Goal: Task Accomplishment & Management: Use online tool/utility

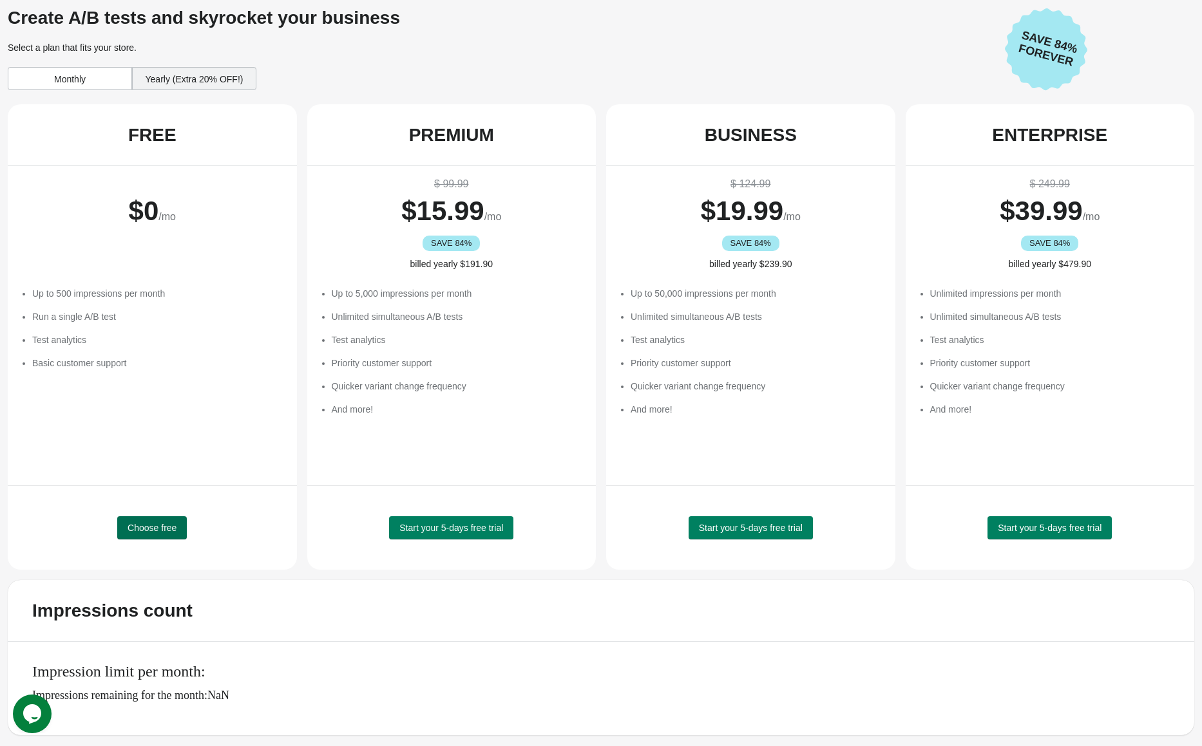
click at [156, 533] on button "Choose free" at bounding box center [152, 527] width 70 height 23
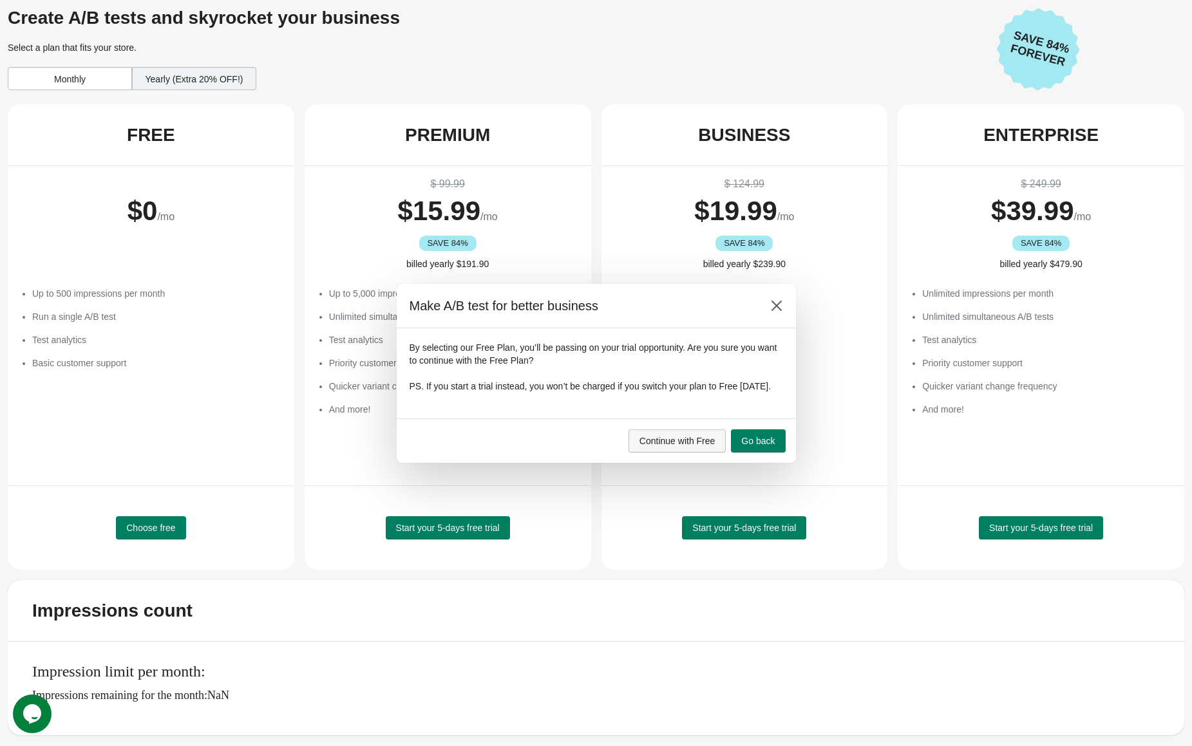
click at [692, 458] on div "Continue with Free Go back" at bounding box center [596, 441] width 399 height 44
click at [694, 446] on span "Continue with Free" at bounding box center [677, 441] width 76 height 10
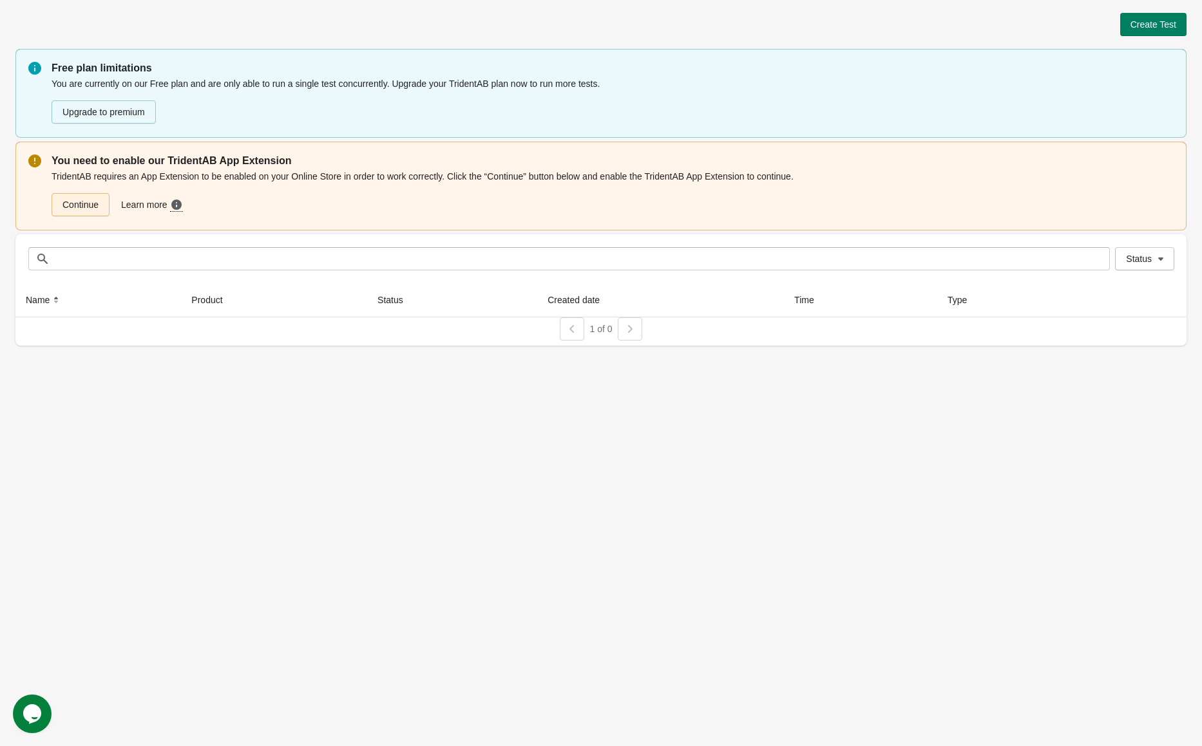
click at [71, 203] on link "Continue" at bounding box center [81, 204] width 58 height 23
click at [1149, 32] on button "Create Test" at bounding box center [1153, 24] width 66 height 23
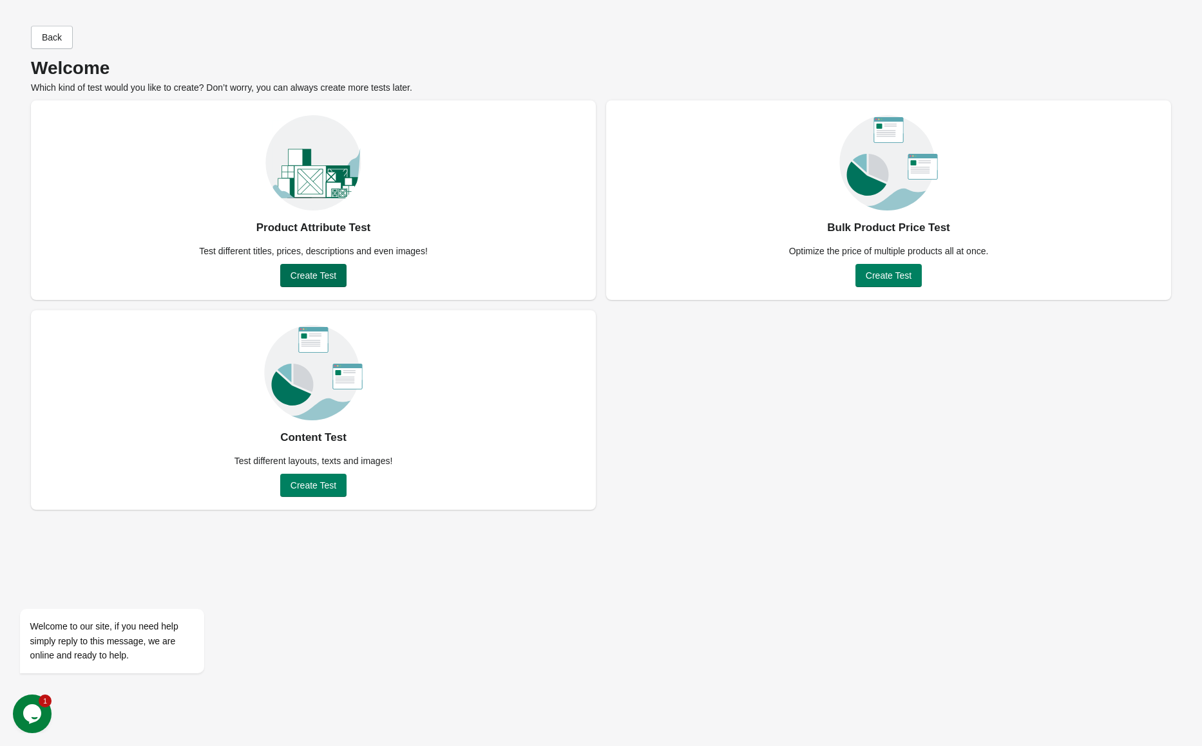
click at [328, 279] on span "Create Test" at bounding box center [313, 275] width 46 height 10
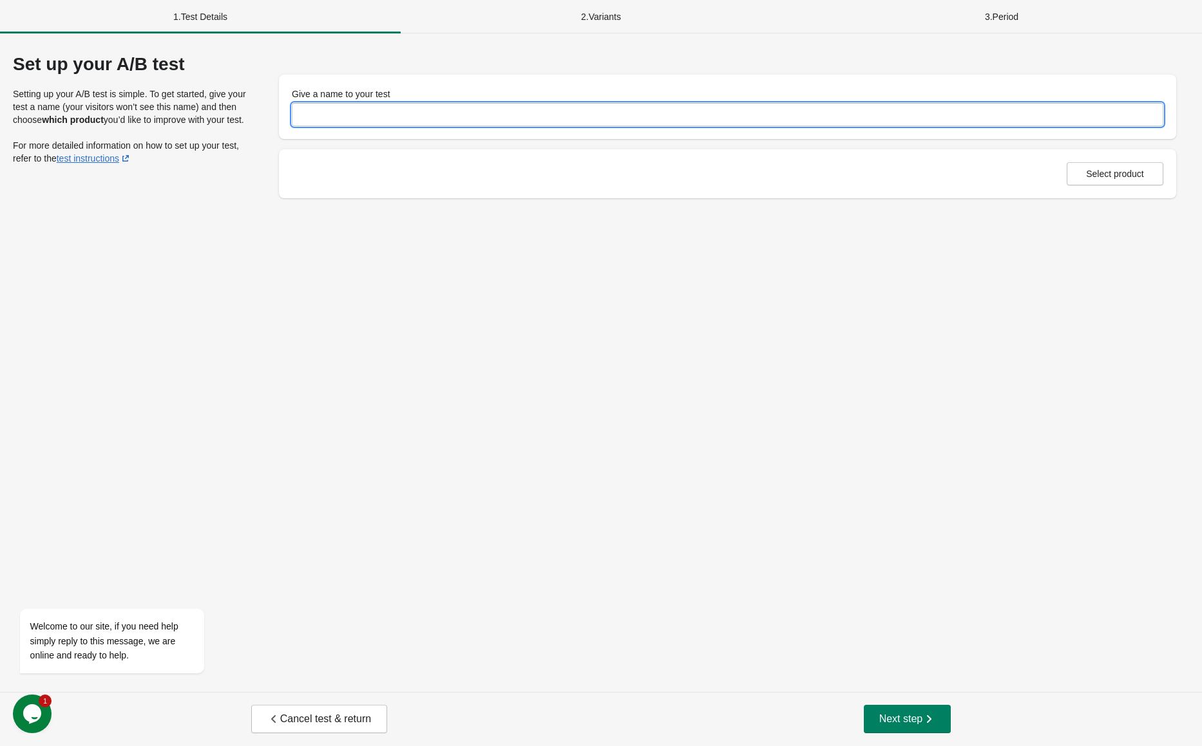
click at [365, 121] on input "Give a name to your test" at bounding box center [727, 114] width 871 height 23
type input "**********"
click at [719, 165] on div "Select product" at bounding box center [727, 173] width 871 height 23
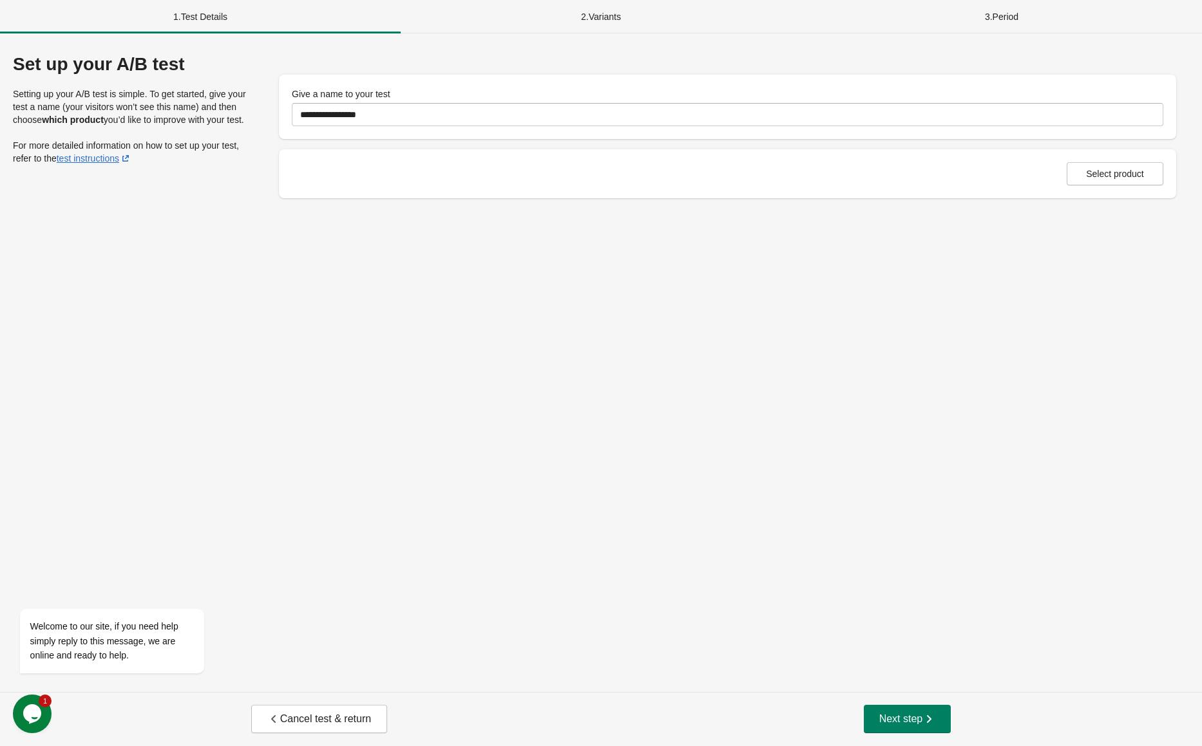
click at [1088, 156] on div "Select product" at bounding box center [727, 173] width 897 height 49
click at [1086, 175] on span "Select product" at bounding box center [1115, 174] width 58 height 10
drag, startPoint x: 166, startPoint y: 98, endPoint x: 156, endPoint y: 113, distance: 18.2
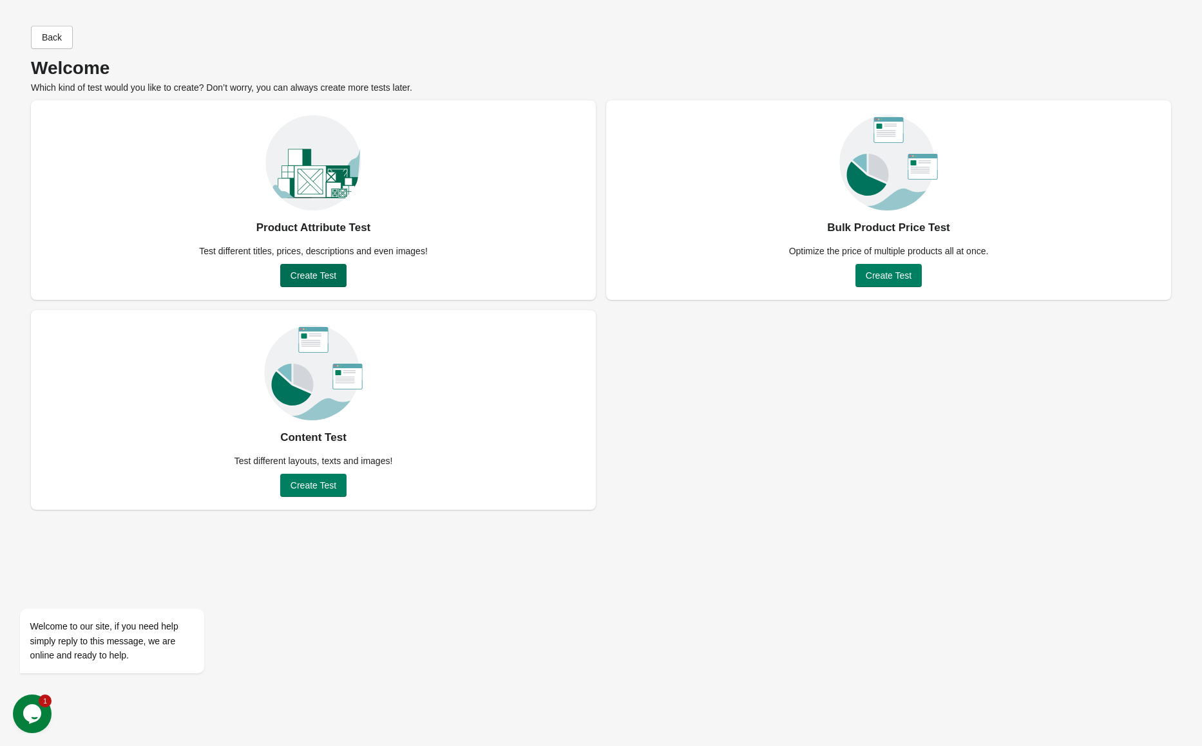
click at [328, 275] on span "Create Test" at bounding box center [313, 275] width 46 height 10
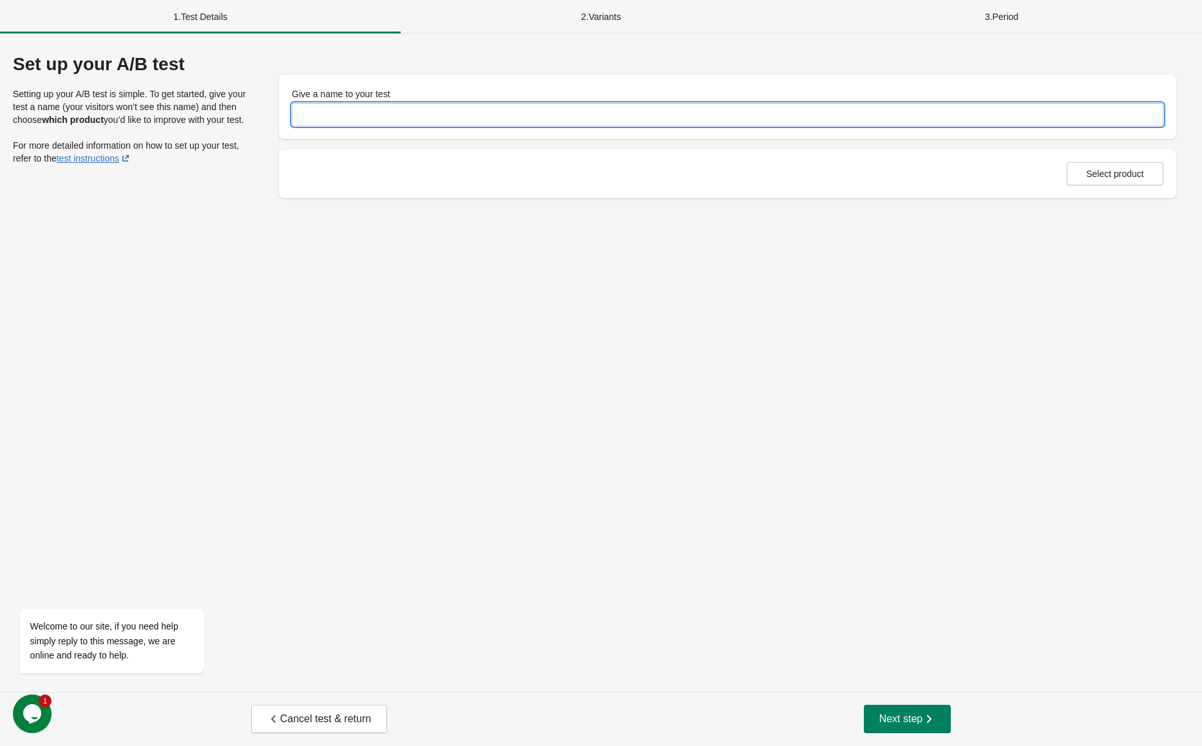
click at [362, 106] on input "Give a name to your test" at bounding box center [727, 114] width 871 height 23
type input "**********"
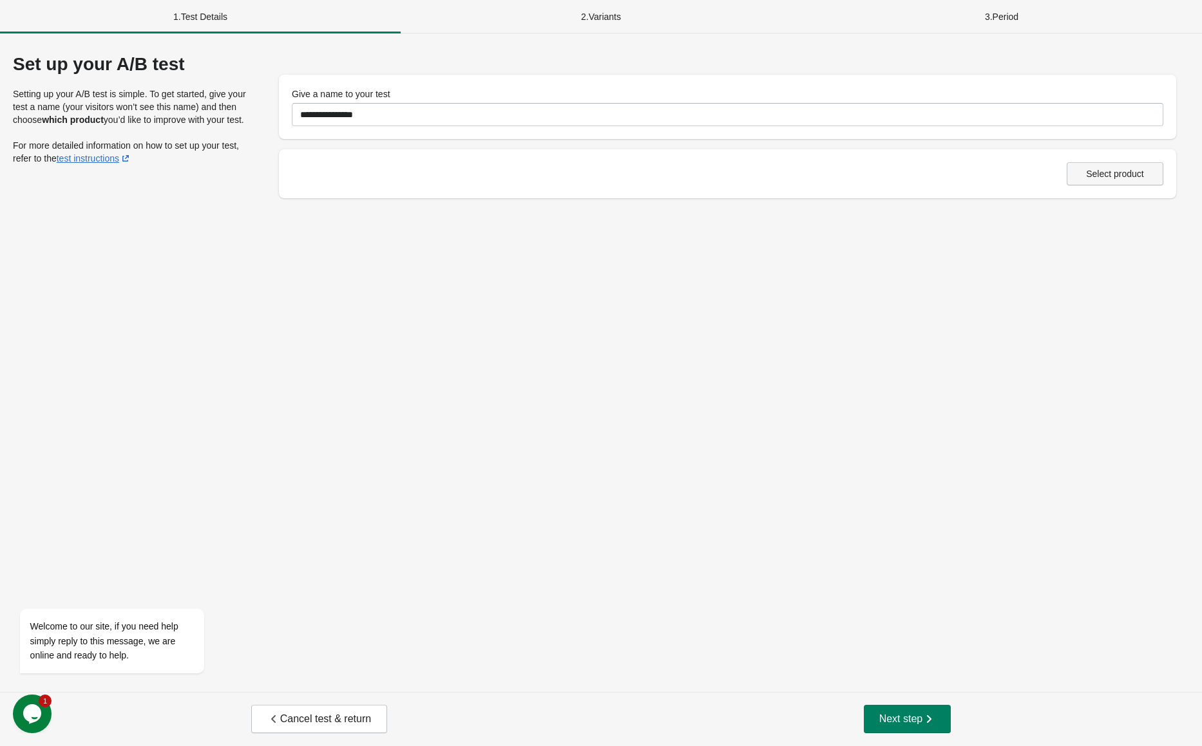
click at [1081, 172] on span "Select product" at bounding box center [1114, 174] width 75 height 10
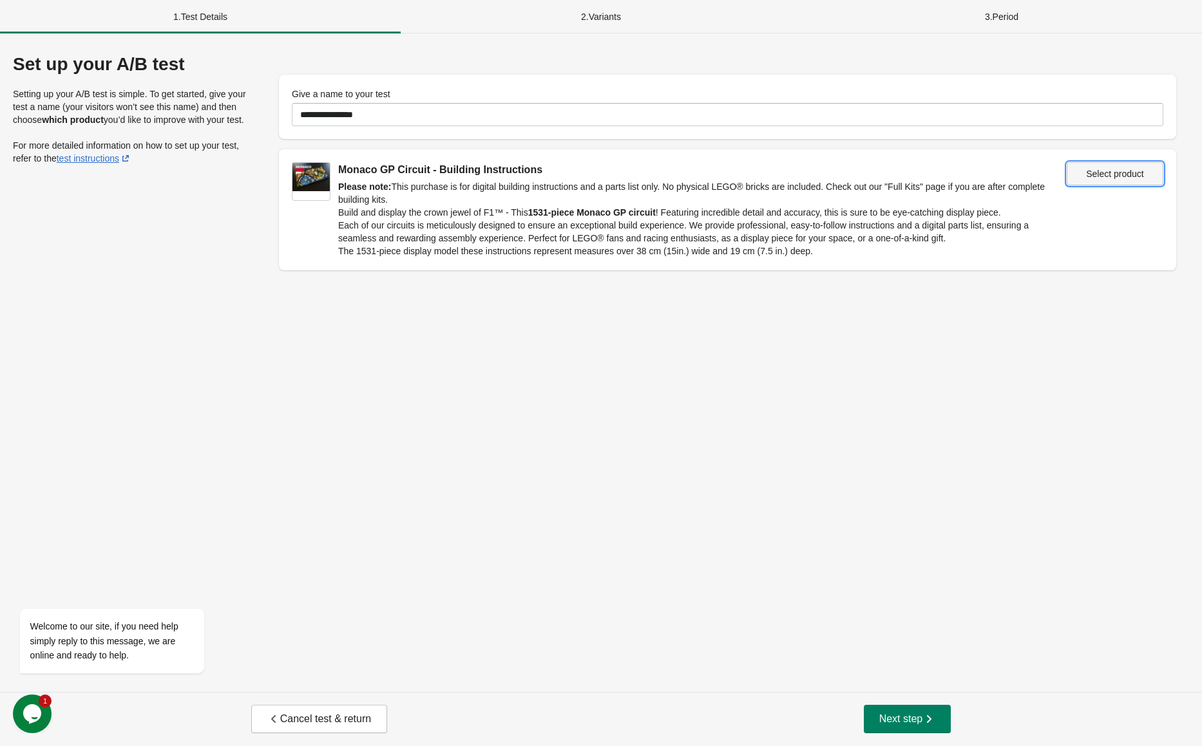
click at [1084, 175] on span "Select product" at bounding box center [1114, 174] width 75 height 10
click at [867, 708] on button "Next step" at bounding box center [908, 719] width 88 height 28
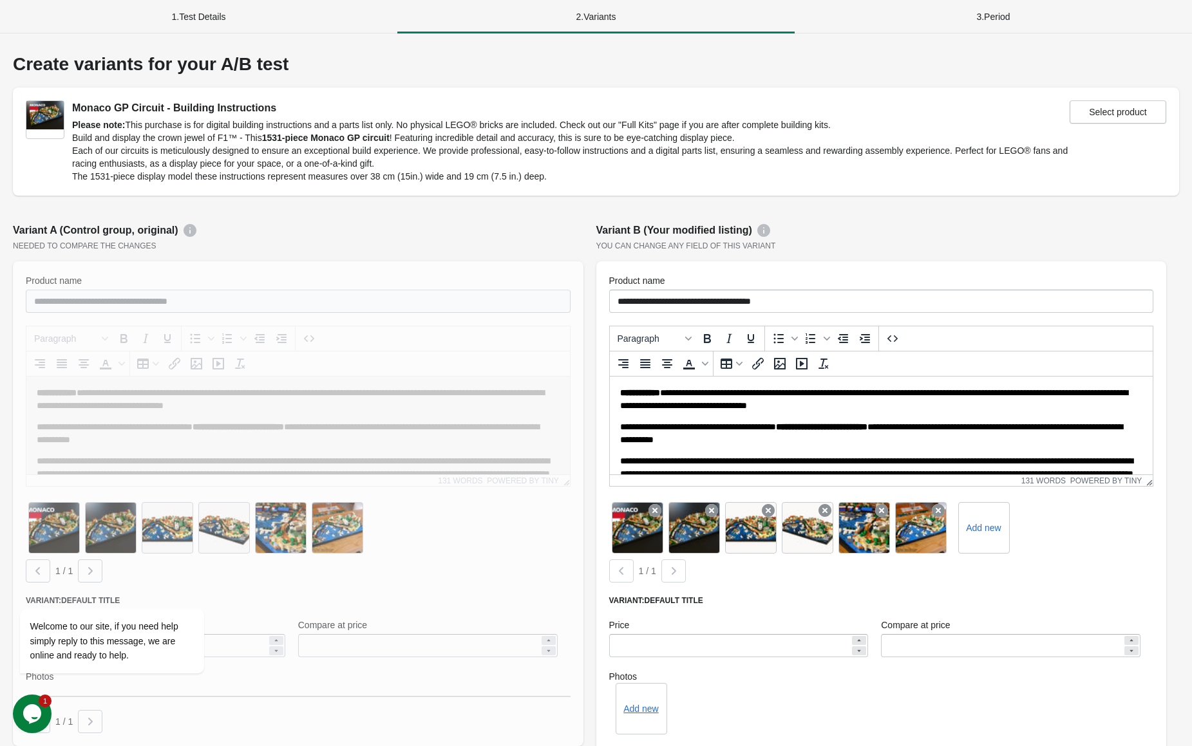
scroll to position [247, 0]
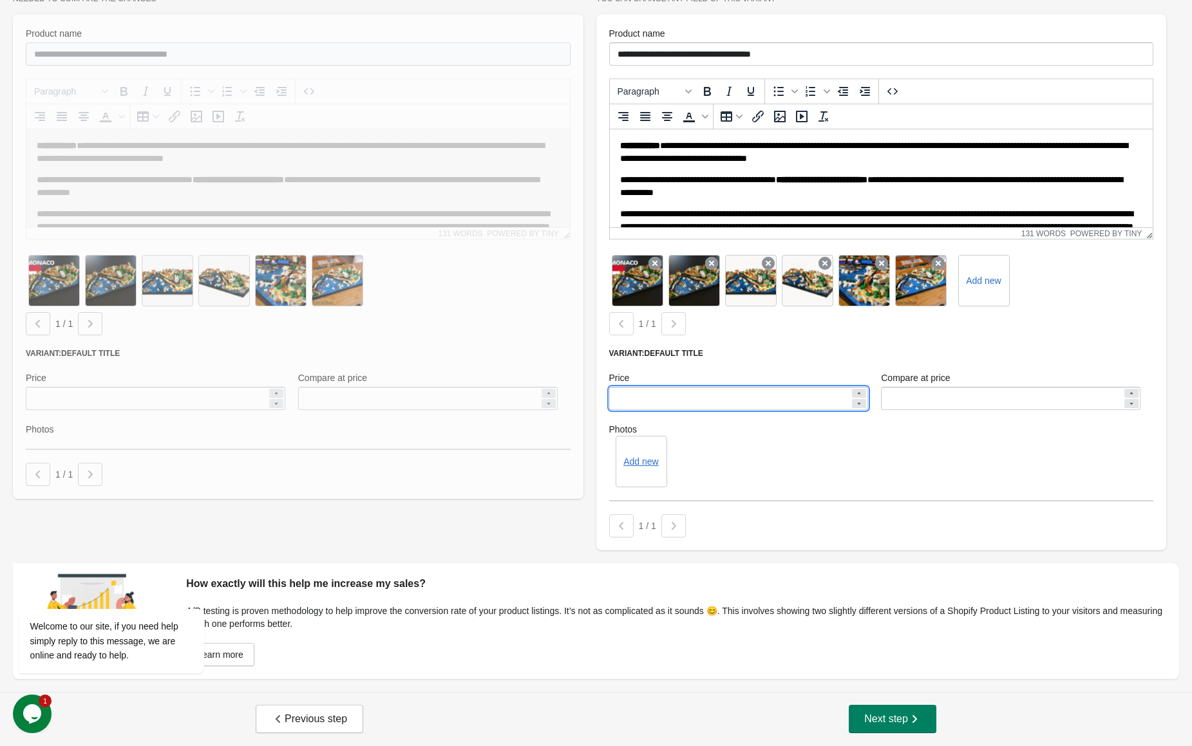
click at [826, 396] on input "*****" at bounding box center [729, 398] width 241 height 23
click at [818, 444] on div "Add new" at bounding box center [881, 462] width 545 height 52
click at [323, 713] on span "Previous step" at bounding box center [309, 719] width 75 height 13
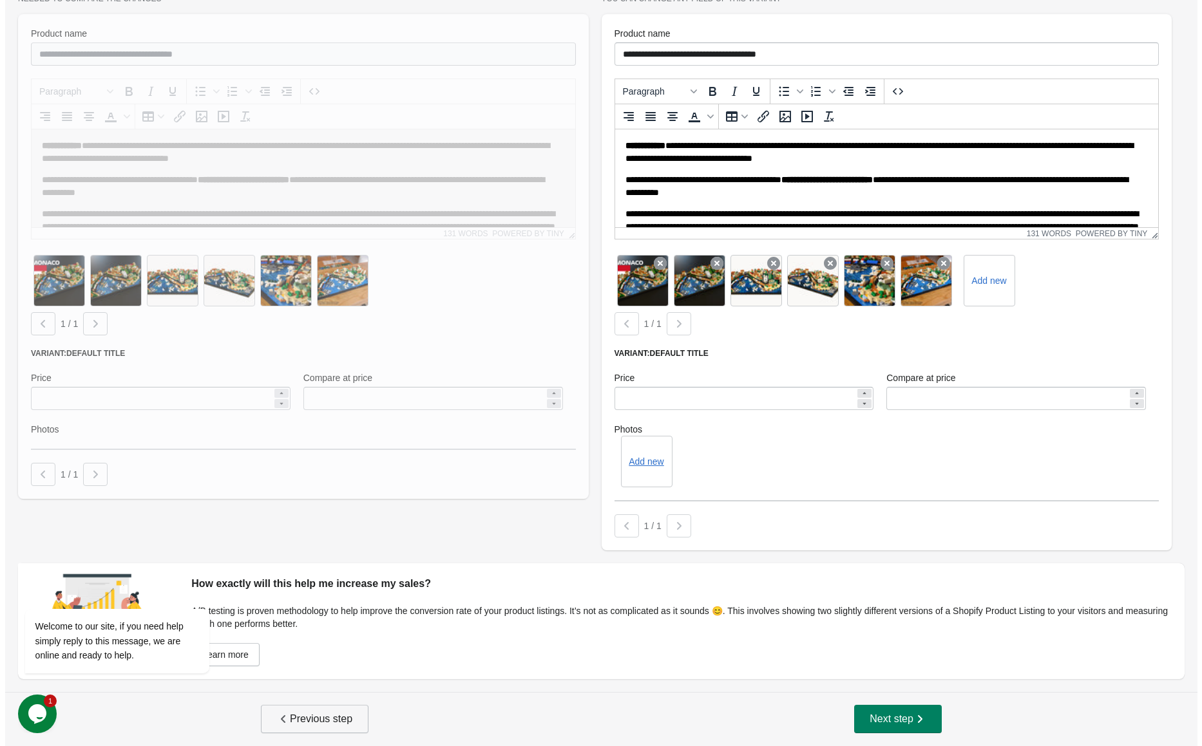
scroll to position [0, 0]
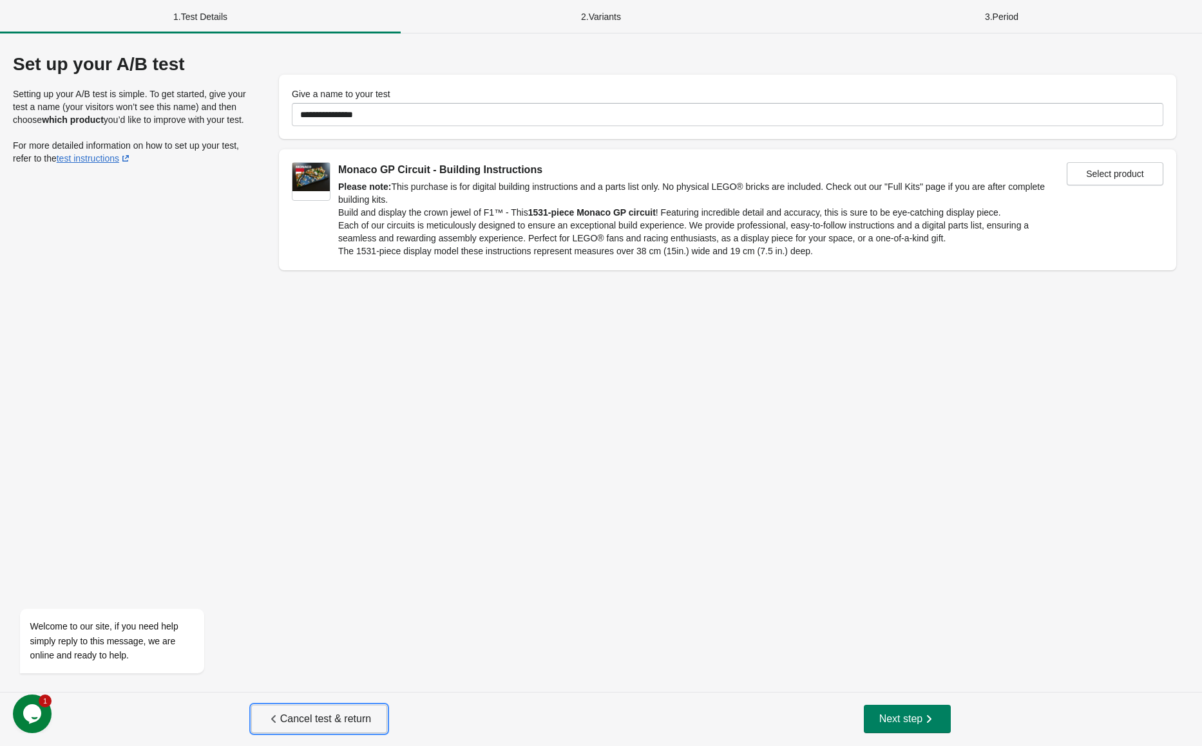
click at [319, 719] on span "Cancel test & return" at bounding box center [319, 719] width 104 height 13
